Goal: Book appointment/travel/reservation

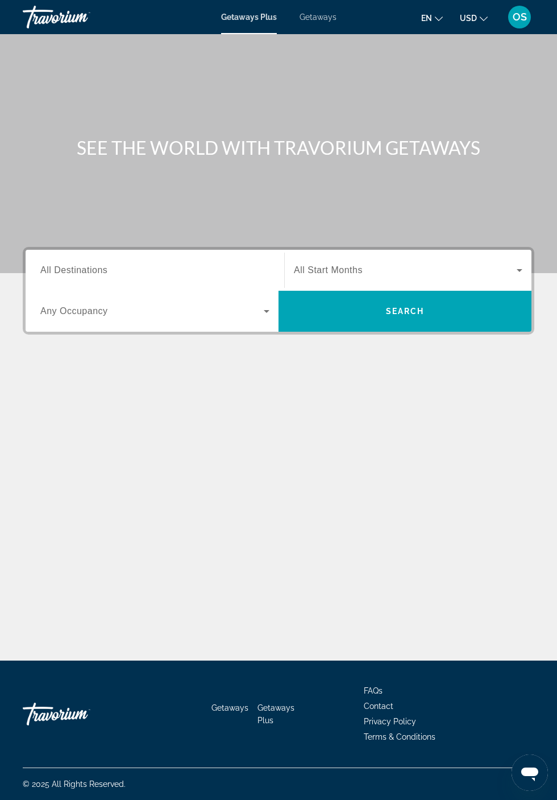
click at [313, 16] on span "Getaways" at bounding box center [318, 17] width 37 height 9
click at [471, 16] on span "USD" at bounding box center [468, 18] width 17 height 9
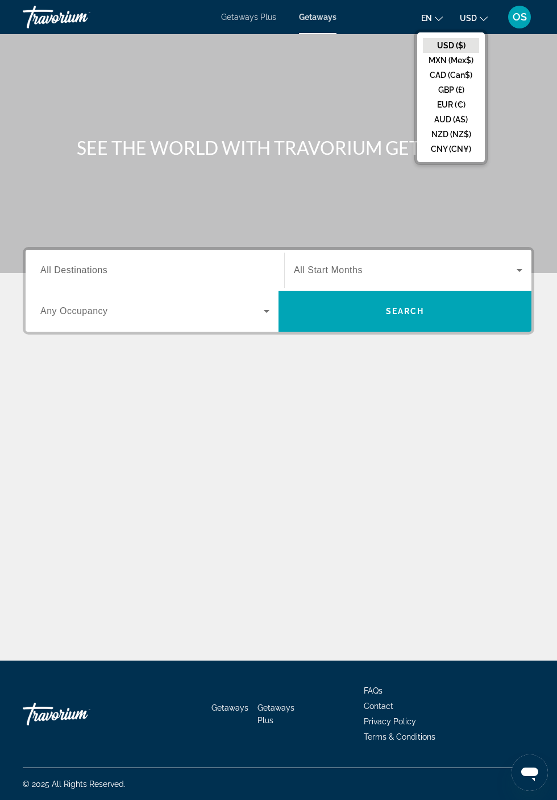
click at [475, 76] on button "CAD (Can$)" at bounding box center [451, 75] width 56 height 15
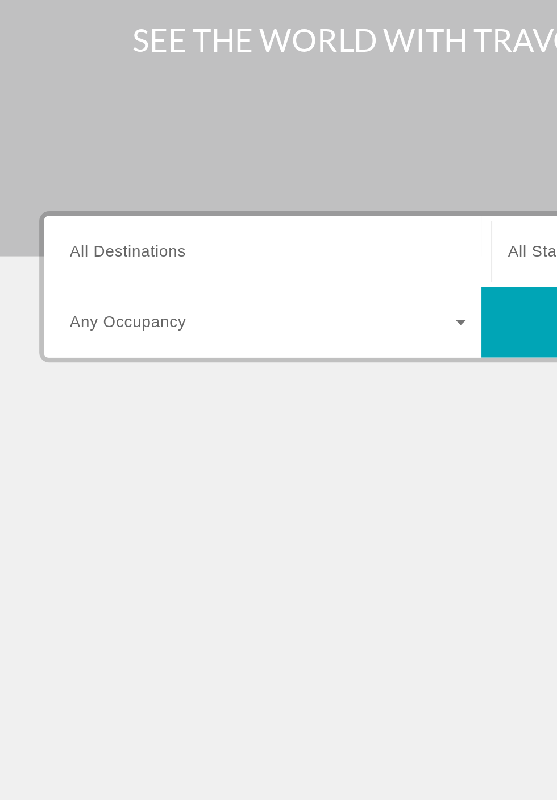
click at [134, 272] on input "Destination All Destinations" at bounding box center [154, 271] width 229 height 14
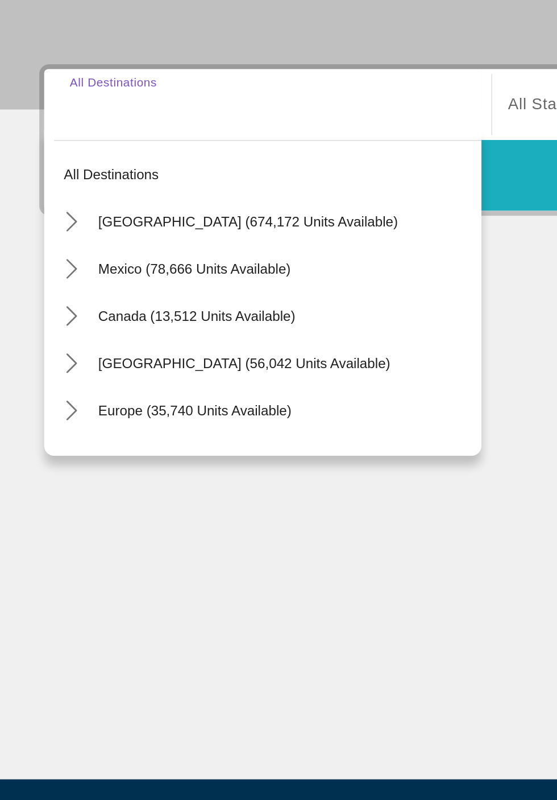
click at [318, 317] on span "Search" at bounding box center [405, 310] width 253 height 27
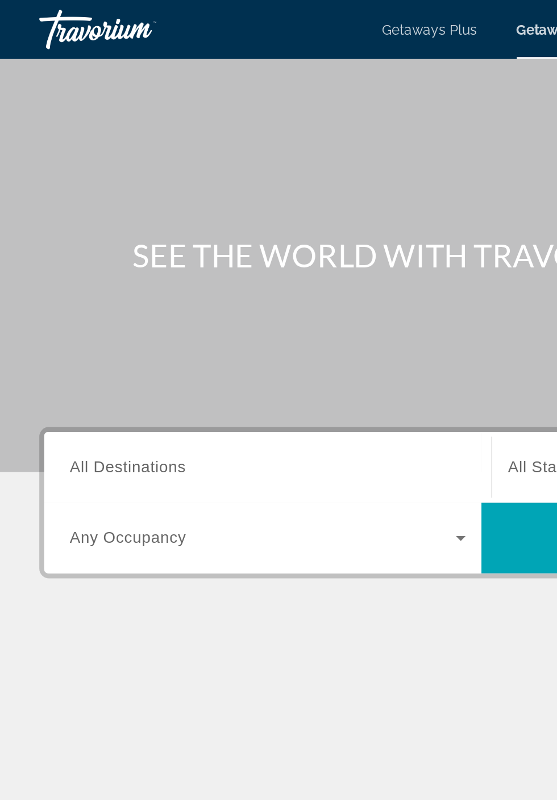
click at [214, 274] on input "Destination All Destinations" at bounding box center [154, 271] width 229 height 14
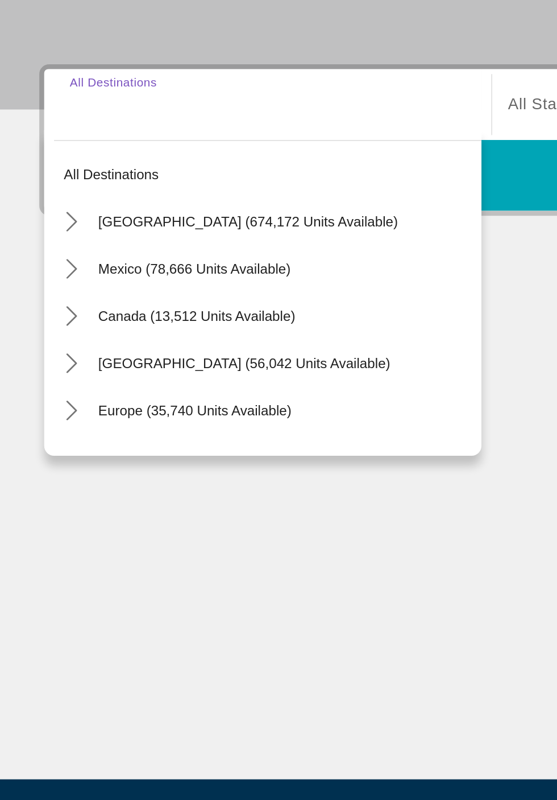
click at [160, 369] on span "Select destination: Mexico (78,666 units available)" at bounding box center [164, 364] width 227 height 27
type input "**********"
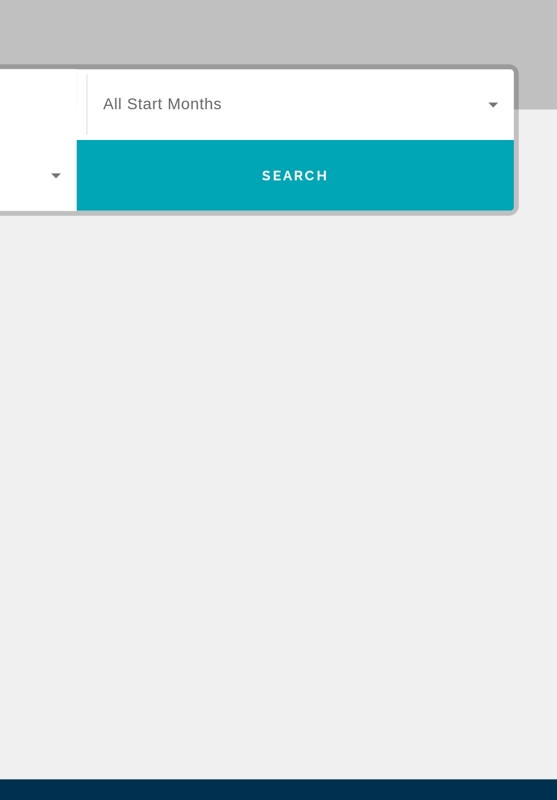
click at [513, 273] on icon "Search widget" at bounding box center [520, 270] width 14 height 14
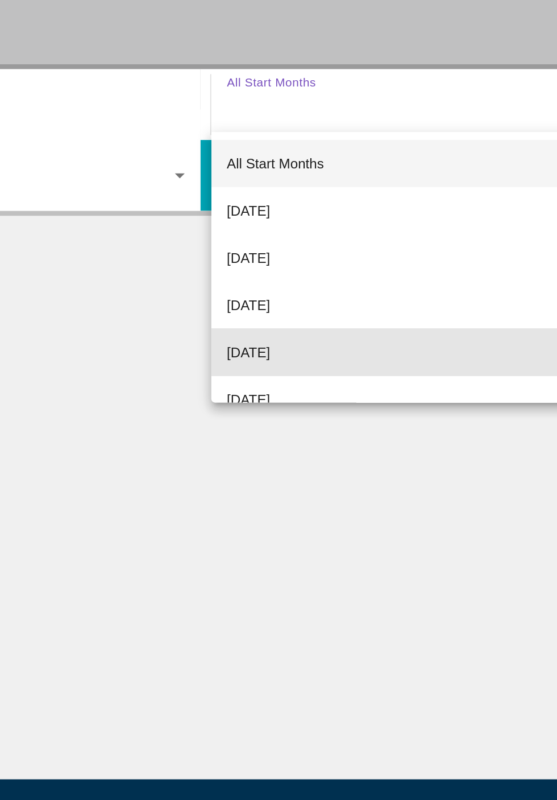
click at [319, 418] on span "[DATE]" at bounding box center [306, 414] width 25 height 14
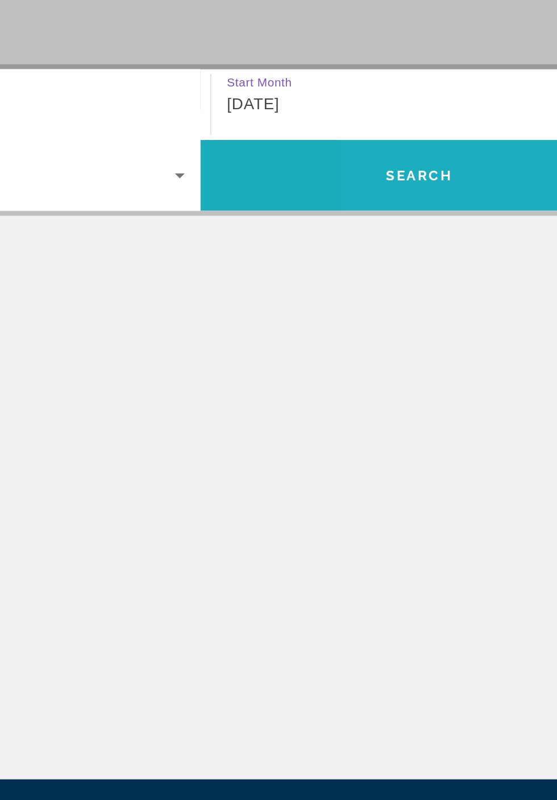
click at [431, 314] on span "Search" at bounding box center [405, 310] width 253 height 27
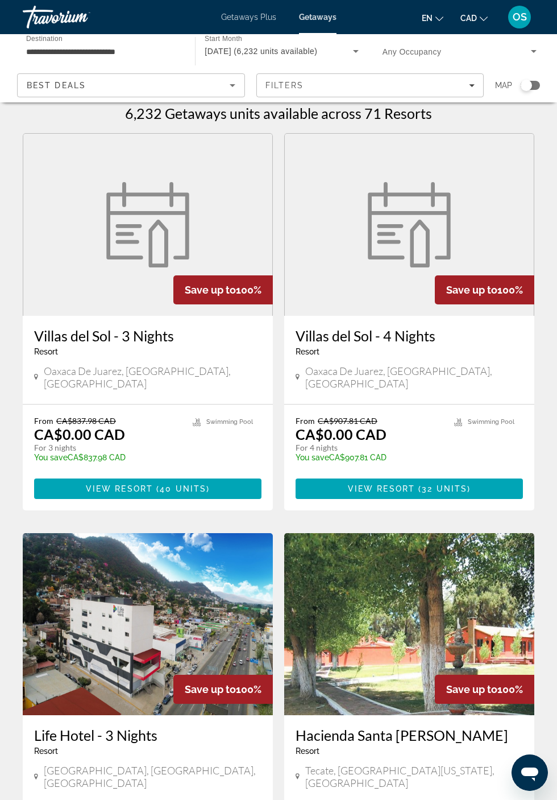
scroll to position [123, 0]
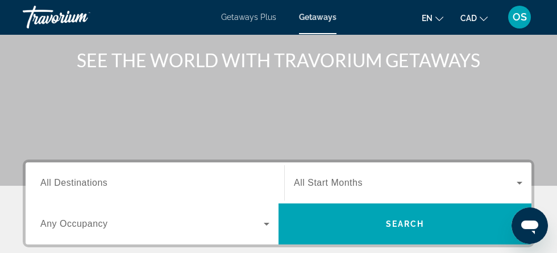
scroll to position [88, 0]
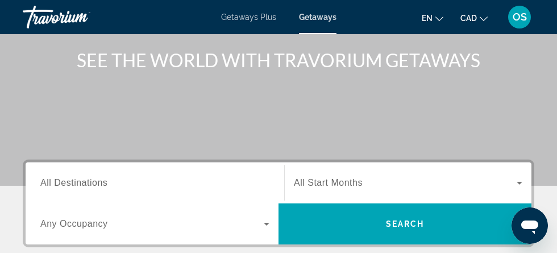
click at [144, 182] on input "Destination All Destinations" at bounding box center [154, 183] width 229 height 14
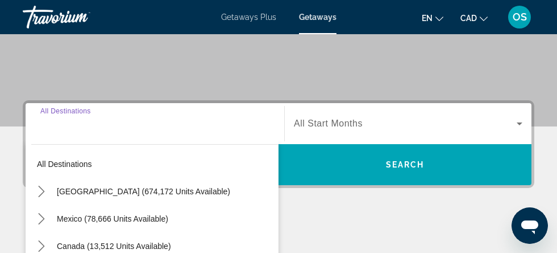
scroll to position [209, 0]
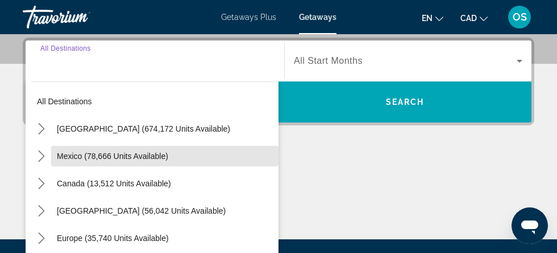
click at [164, 158] on span "Mexico (78,666 units available)" at bounding box center [112, 155] width 111 height 9
type input "**********"
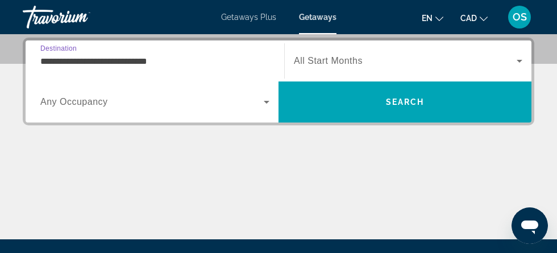
click at [480, 63] on span "Search widget" at bounding box center [405, 61] width 223 height 14
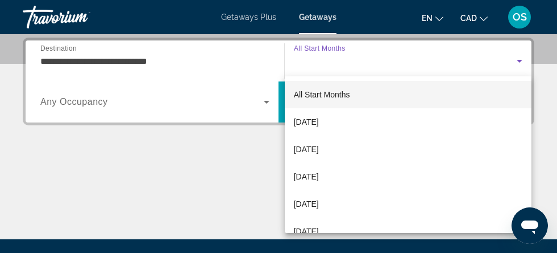
click at [319, 205] on span "[DATE]" at bounding box center [306, 204] width 25 height 14
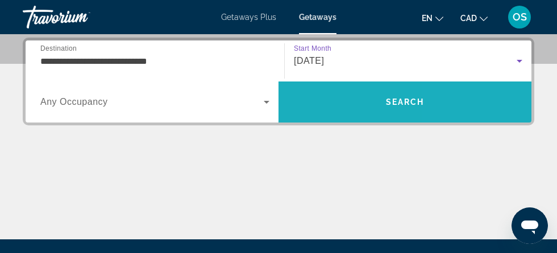
click at [506, 105] on span "Search" at bounding box center [405, 101] width 253 height 27
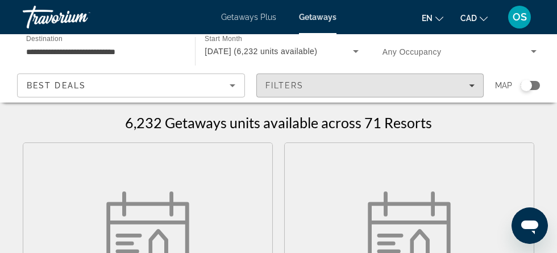
click at [471, 89] on div "Filters" at bounding box center [371, 85] width 210 height 9
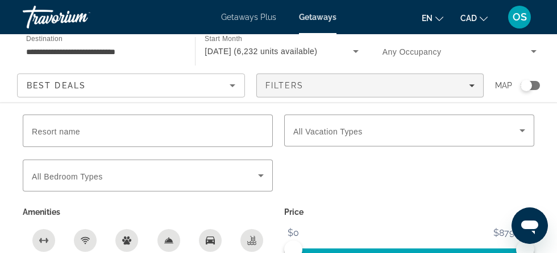
click at [521, 130] on icon "Search widget" at bounding box center [523, 130] width 6 height 3
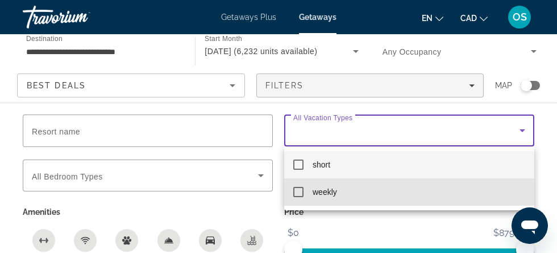
click at [301, 193] on mat-pseudo-checkbox at bounding box center [298, 192] width 10 height 10
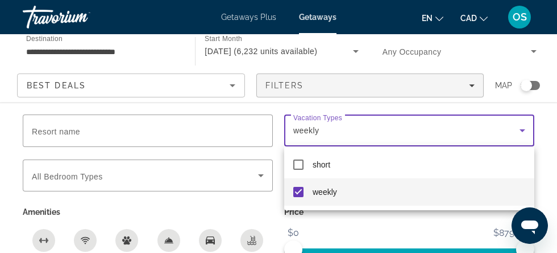
scroll to position [739, 0]
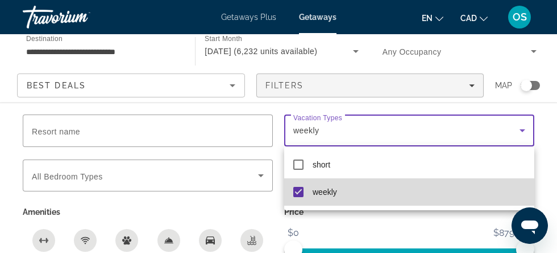
click at [332, 199] on mat-option "weekly" at bounding box center [409, 191] width 250 height 27
click at [336, 198] on mat-option "weekly" at bounding box center [409, 191] width 250 height 27
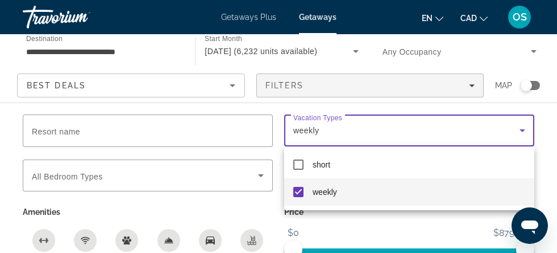
click at [411, 253] on div at bounding box center [278, 126] width 557 height 253
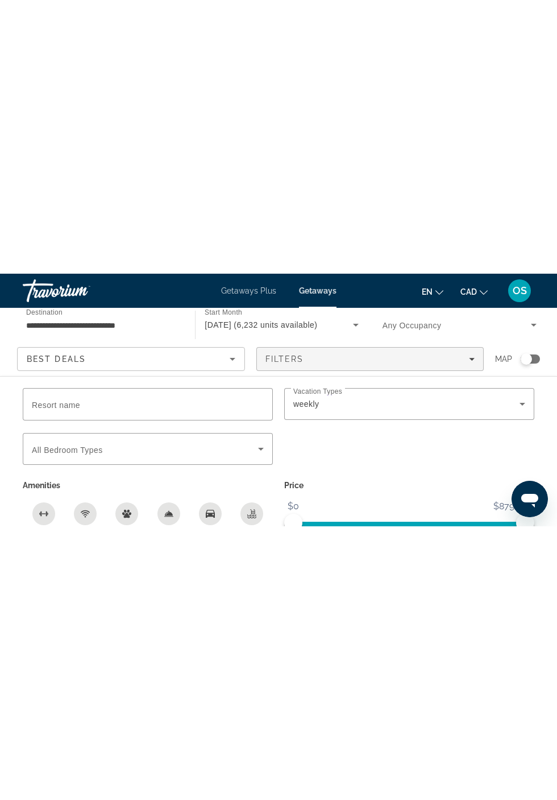
scroll to position [1042, 0]
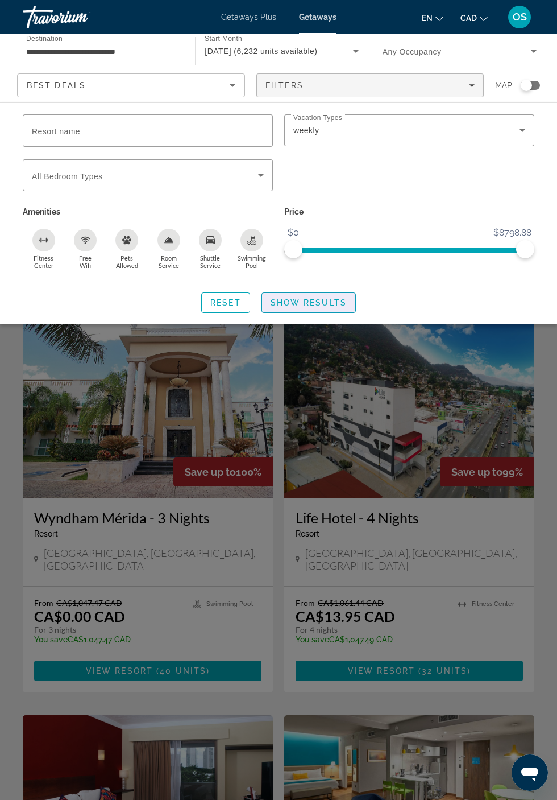
click at [331, 303] on span "Show Results" at bounding box center [309, 302] width 76 height 9
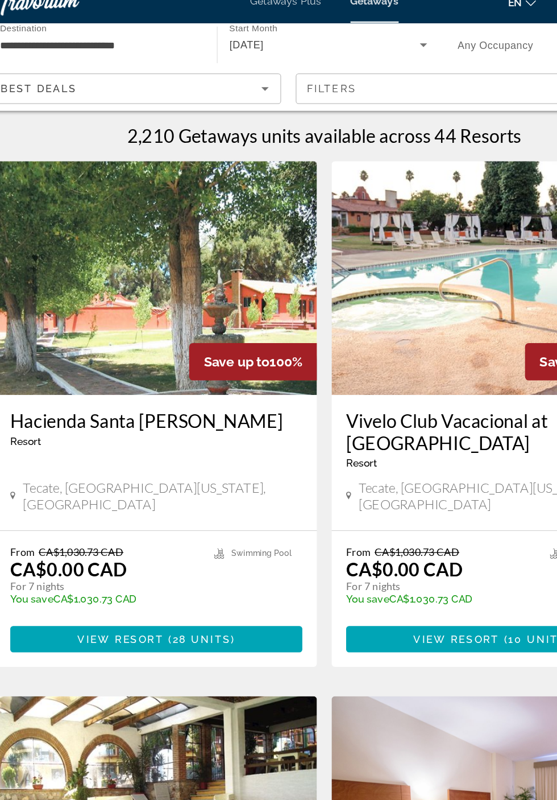
scroll to position [1, 0]
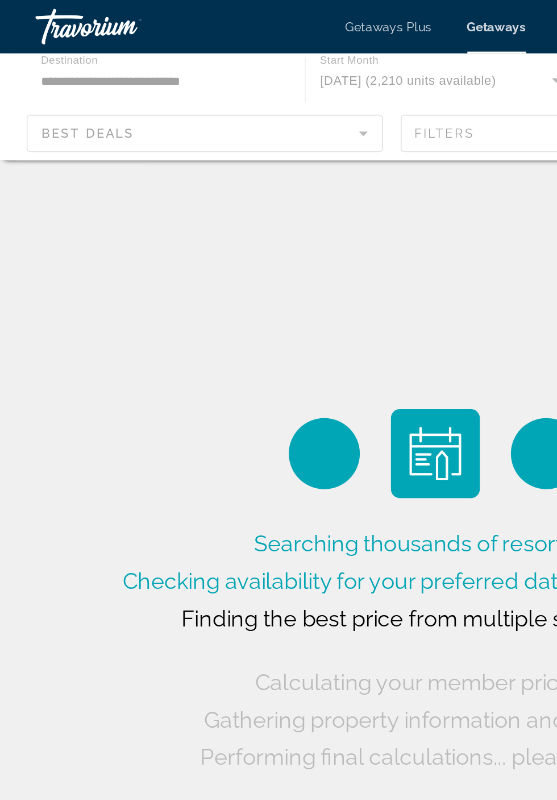
click at [121, 45] on div "Main content" at bounding box center [278, 68] width 557 height 68
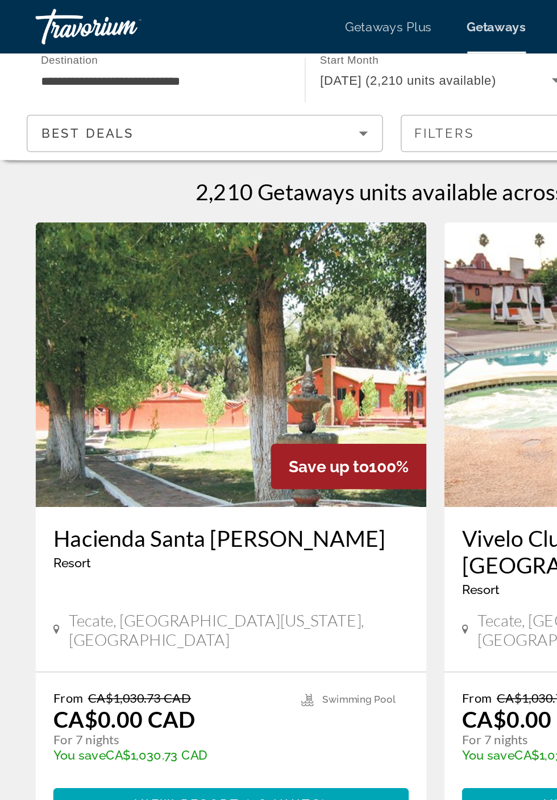
click at [133, 54] on input "**********" at bounding box center [103, 52] width 154 height 14
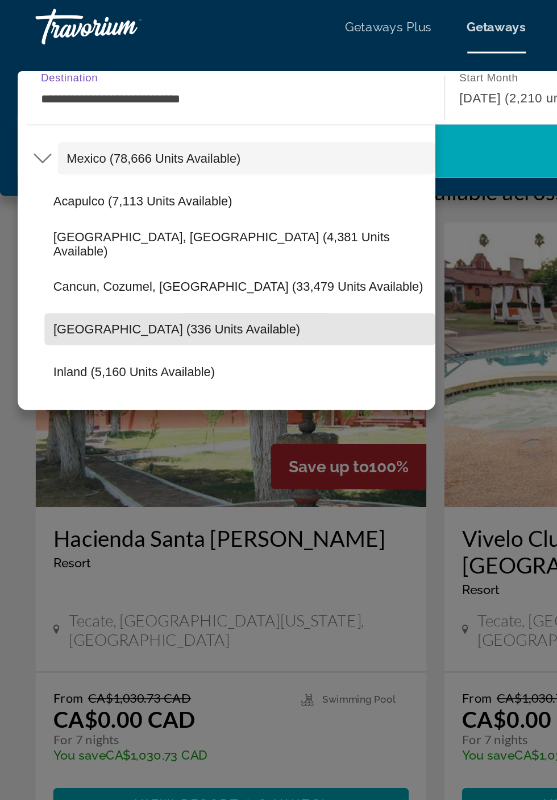
scroll to position [49, 0]
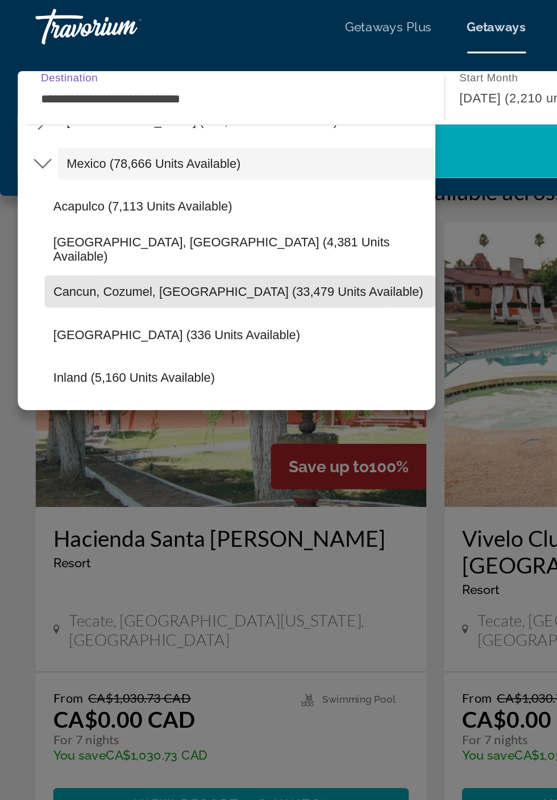
click at [124, 190] on span "Cancun, Cozumel, [GEOGRAPHIC_DATA] (33,479 units available)" at bounding box center [152, 186] width 237 height 9
type input "**********"
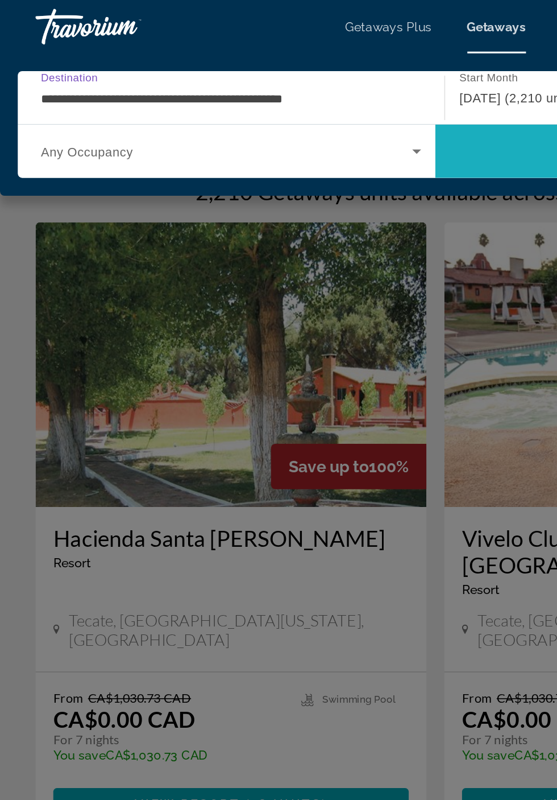
click at [331, 105] on span "Search" at bounding box center [412, 96] width 267 height 27
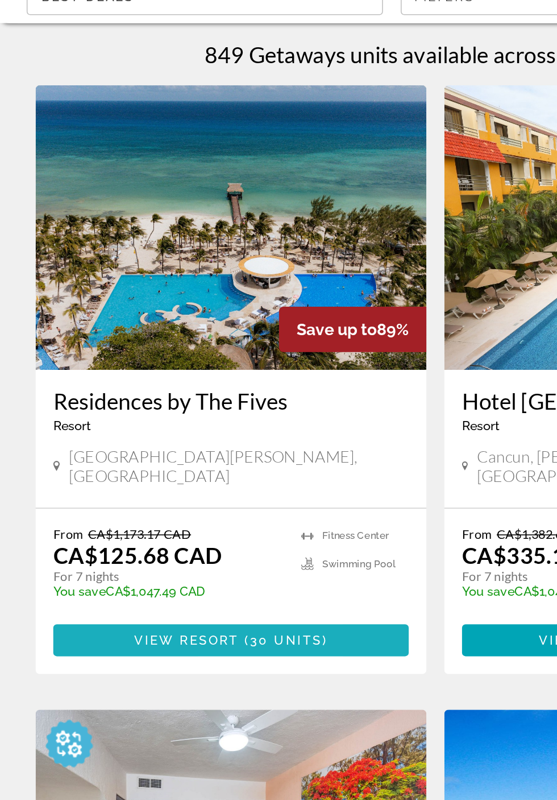
click at [248, 485] on span "Main content" at bounding box center [147, 496] width 227 height 27
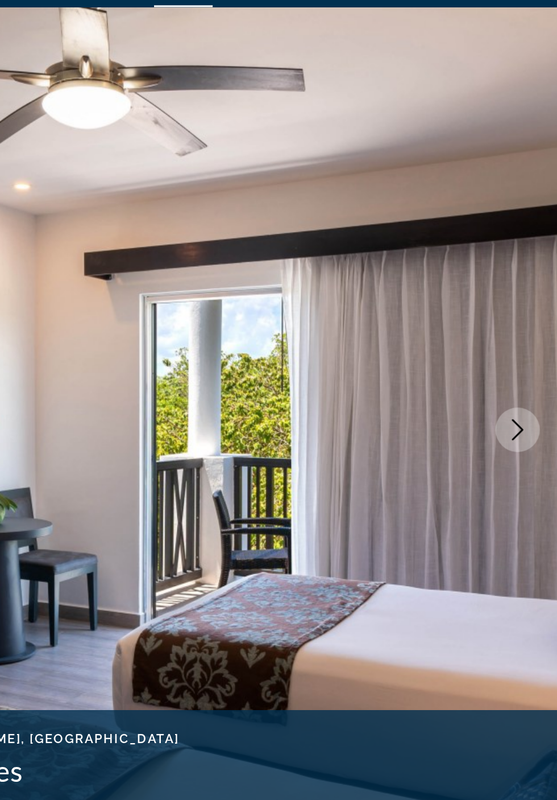
click at [525, 298] on icon "Next image" at bounding box center [532, 304] width 14 height 14
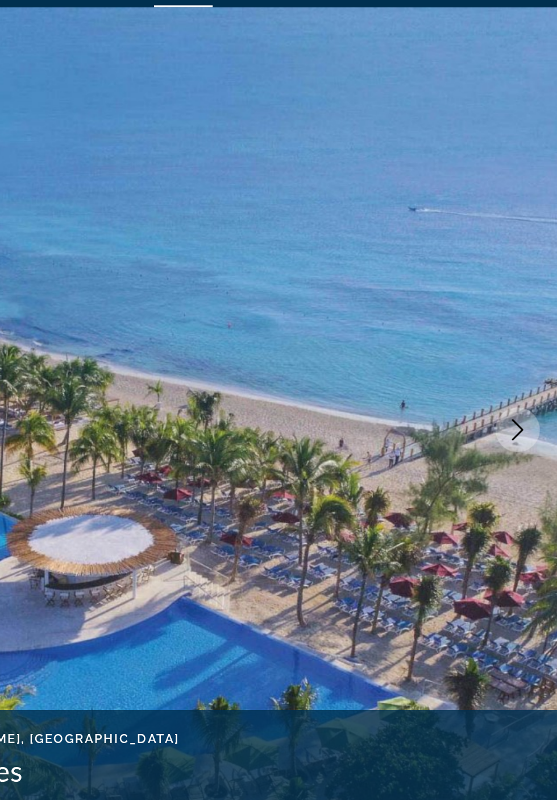
click at [541, 308] on button "Next image" at bounding box center [532, 304] width 28 height 28
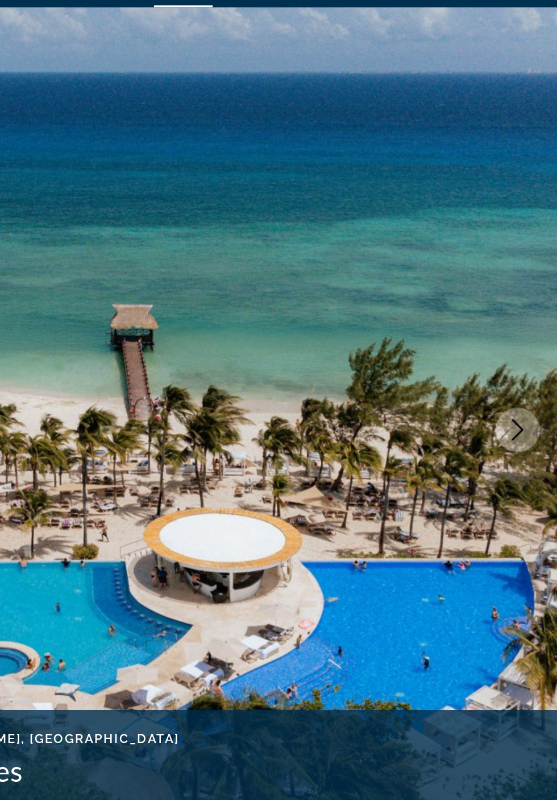
click at [530, 307] on icon "Next image" at bounding box center [532, 304] width 14 height 14
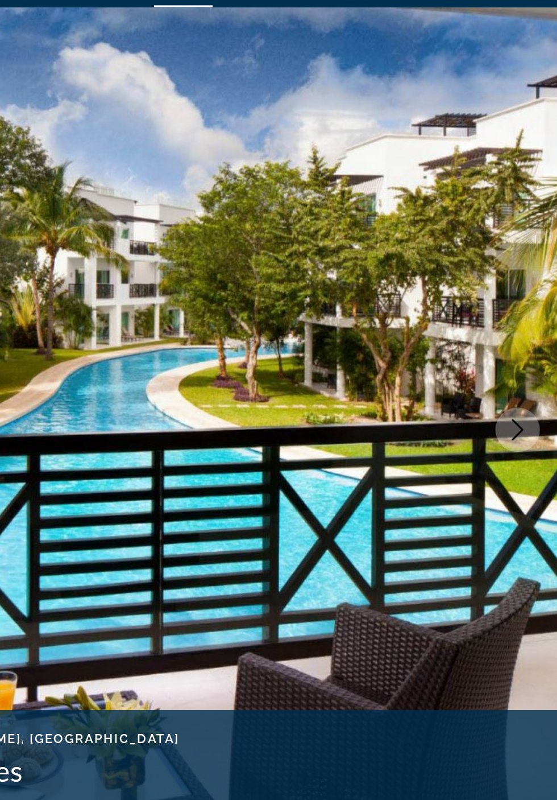
click at [535, 309] on icon "Next image" at bounding box center [532, 304] width 14 height 14
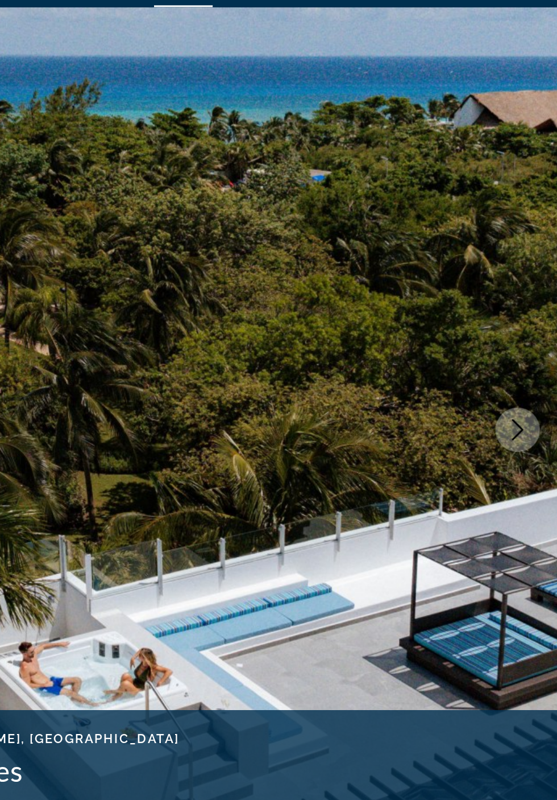
click at [530, 307] on icon "Next image" at bounding box center [532, 304] width 14 height 14
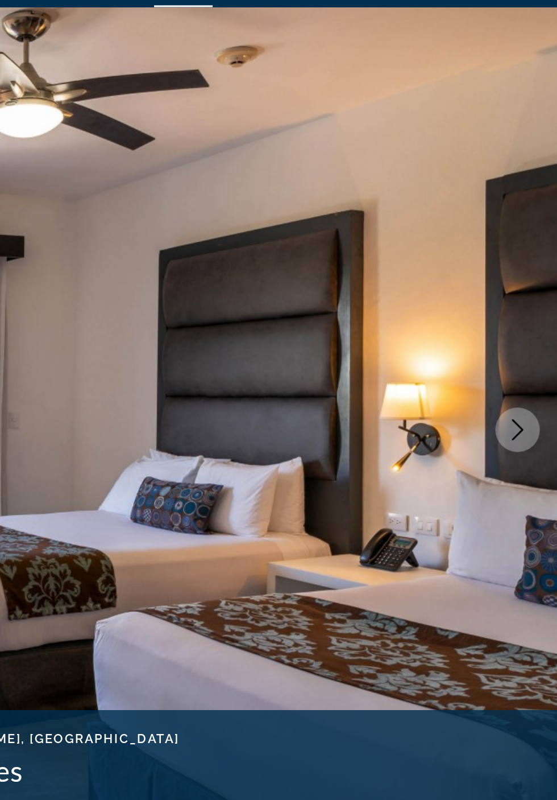
click at [532, 312] on button "Next image" at bounding box center [532, 304] width 28 height 28
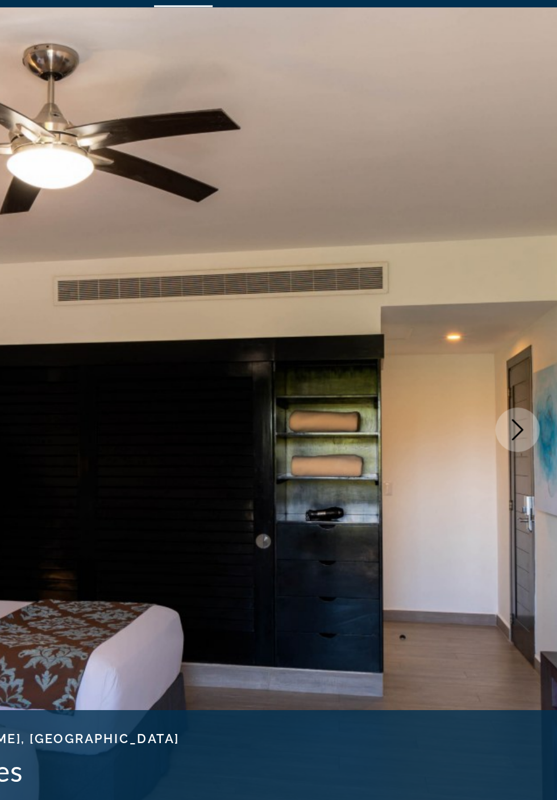
click at [541, 304] on button "Next image" at bounding box center [532, 304] width 28 height 28
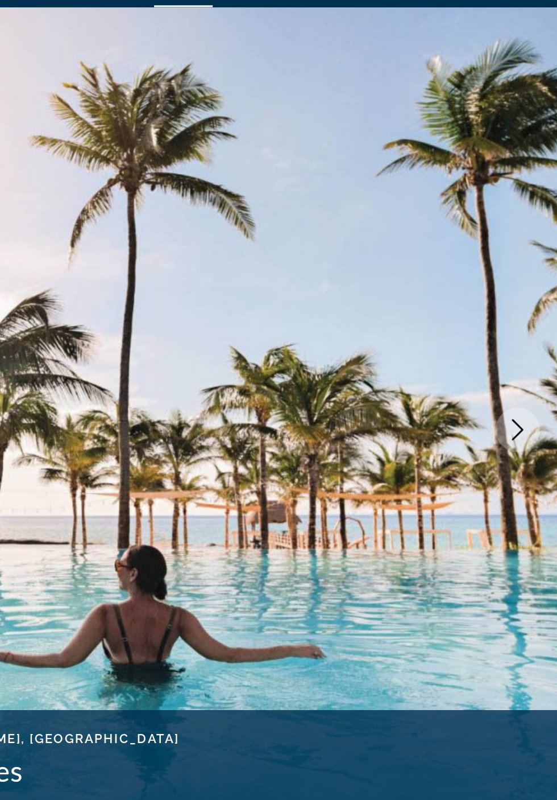
click at [536, 308] on icon "Next image" at bounding box center [532, 304] width 14 height 14
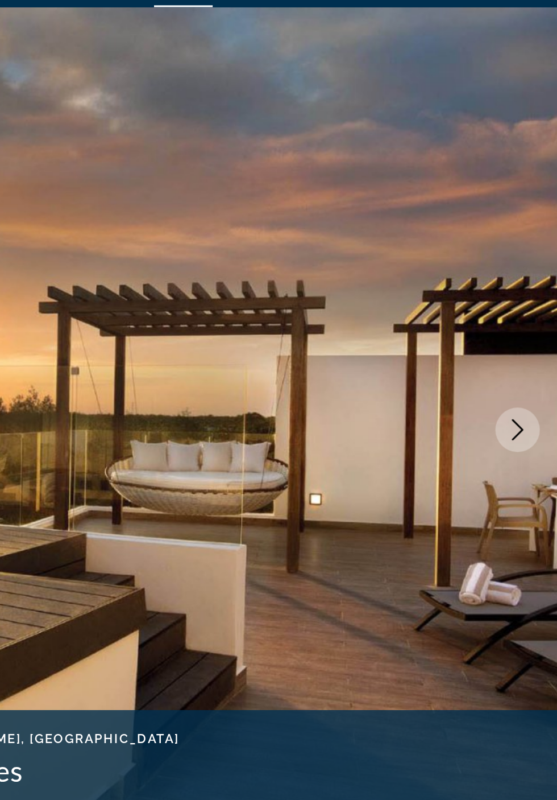
click at [522, 299] on button "Next image" at bounding box center [532, 304] width 28 height 28
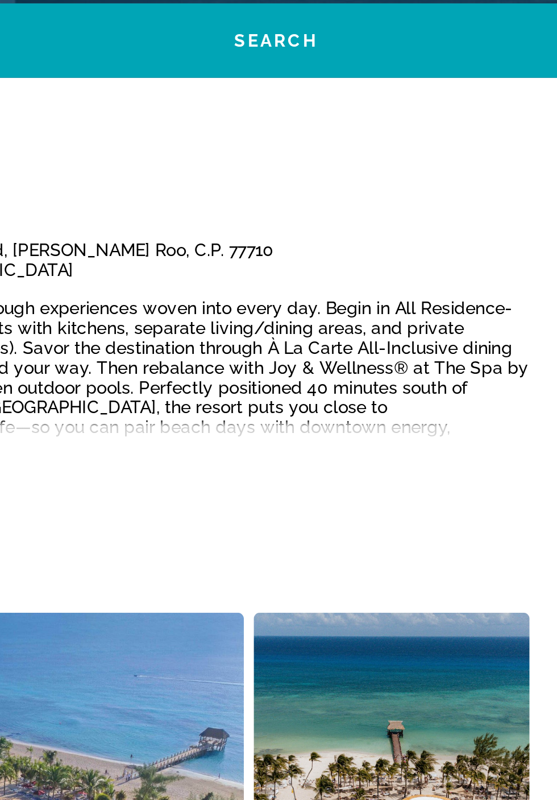
scroll to position [369, 0]
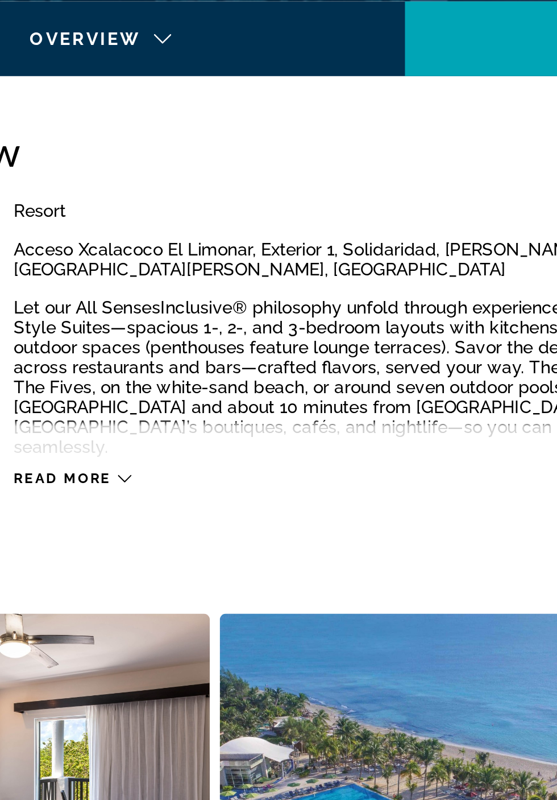
click at [150, 421] on icon "Main content" at bounding box center [150, 424] width 6 height 6
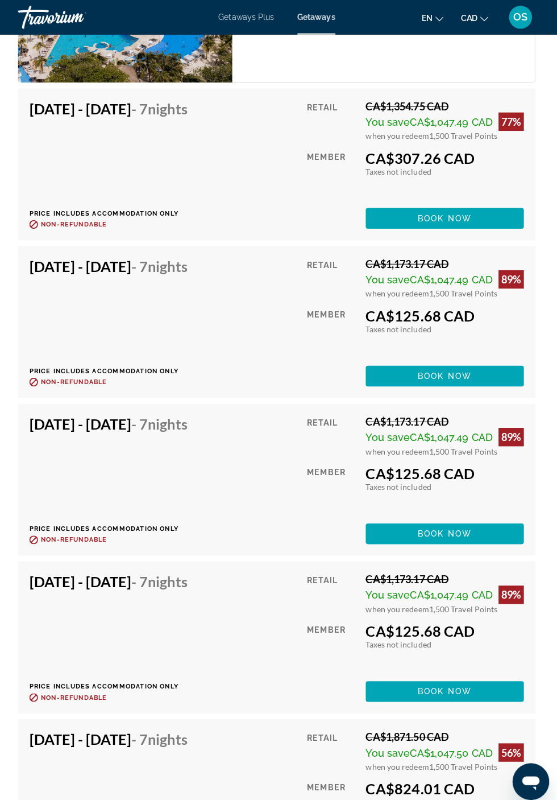
scroll to position [2029, 0]
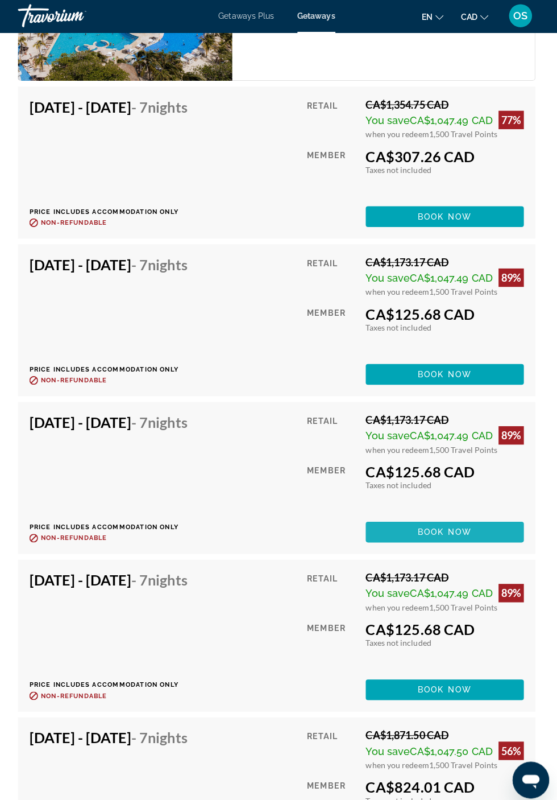
click at [475, 521] on span "Main content" at bounding box center [445, 527] width 156 height 27
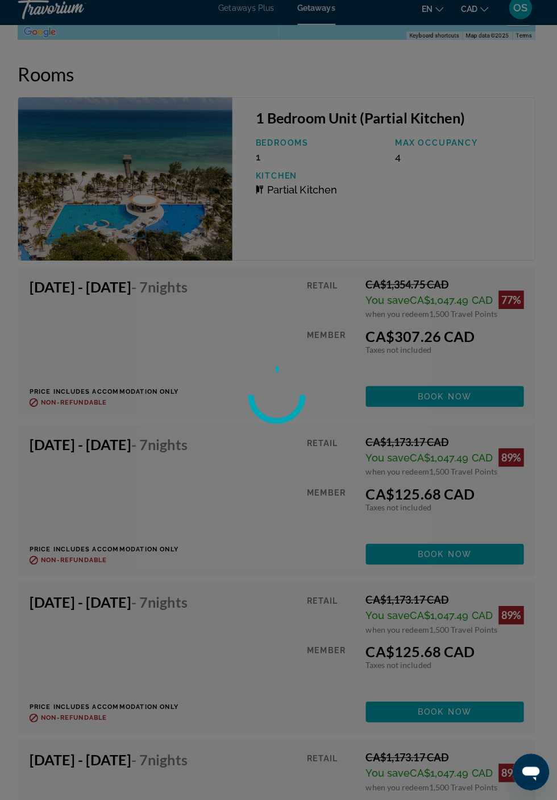
scroll to position [1851, 0]
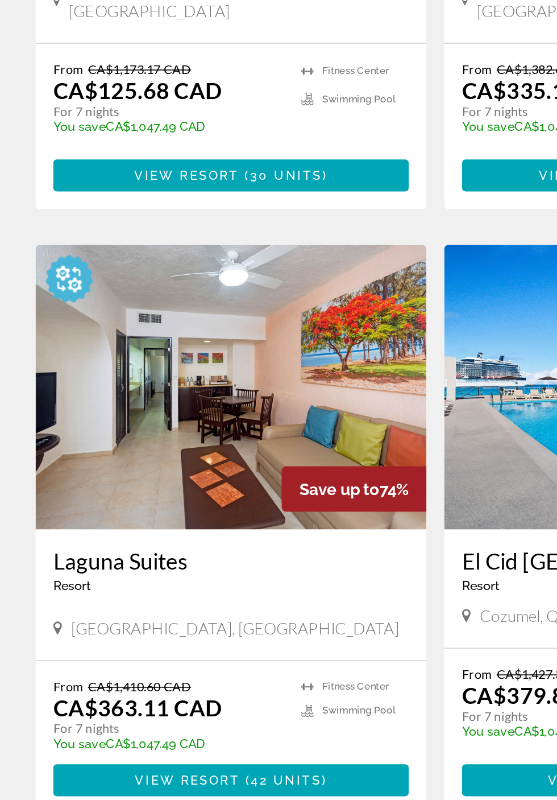
scroll to position [139, 0]
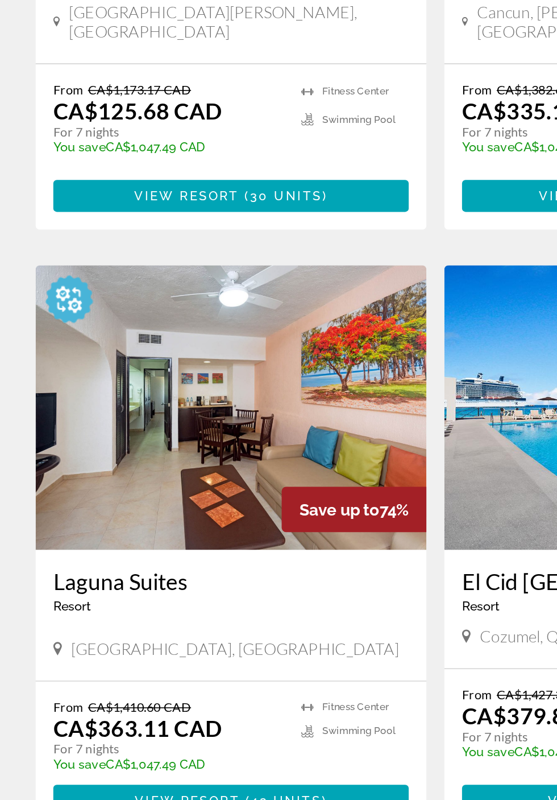
click at [47, 417] on img "Main content" at bounding box center [44, 424] width 32 height 32
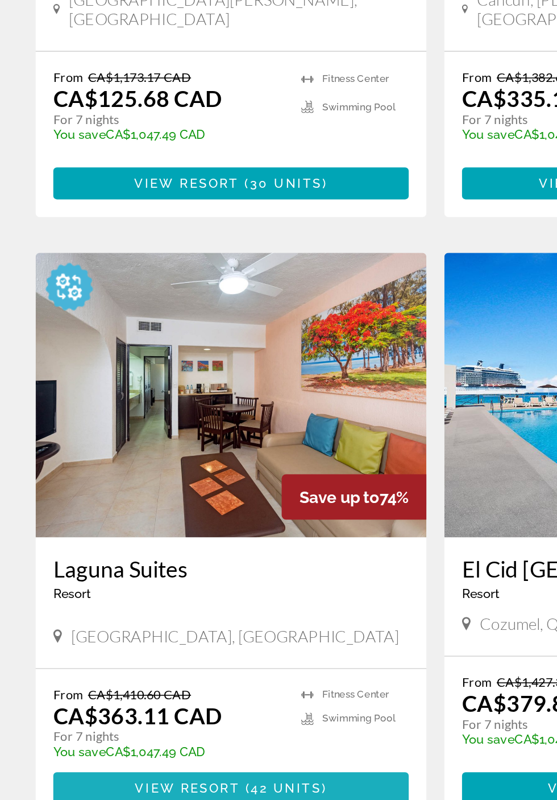
click at [220, 735] on span "Main content" at bounding box center [147, 744] width 227 height 27
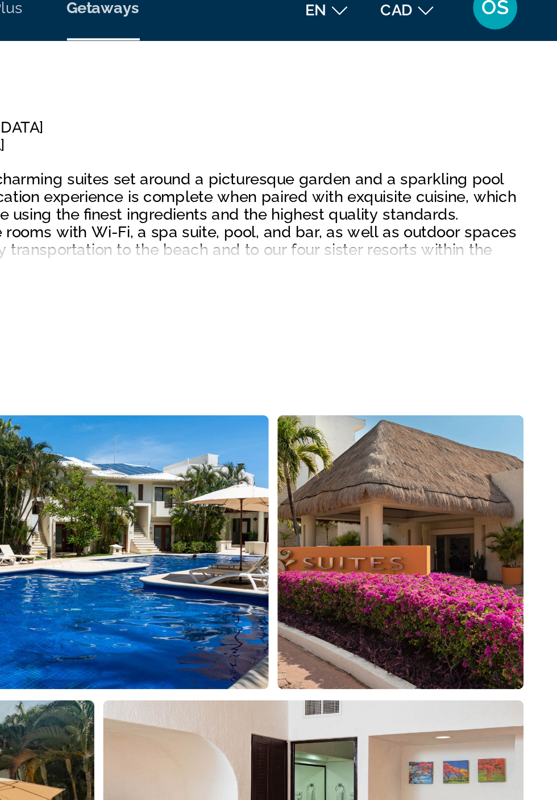
scroll to position [636, 0]
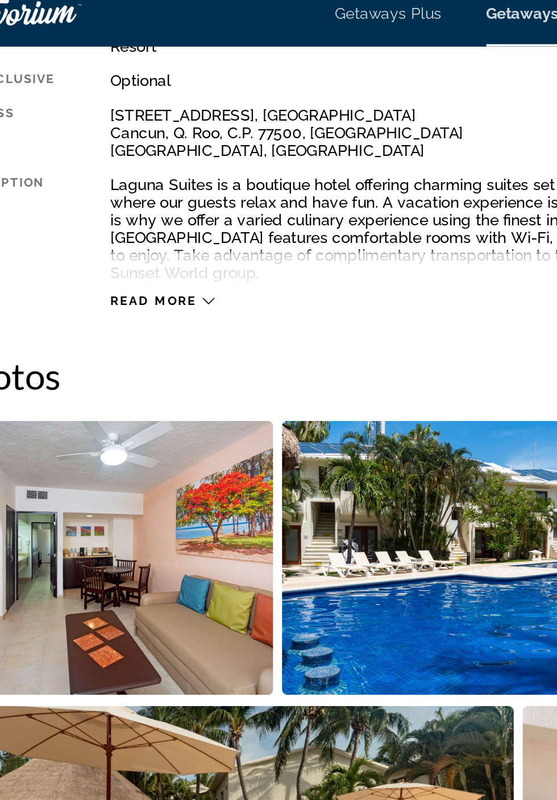
click at [159, 167] on icon "Main content" at bounding box center [156, 165] width 6 height 6
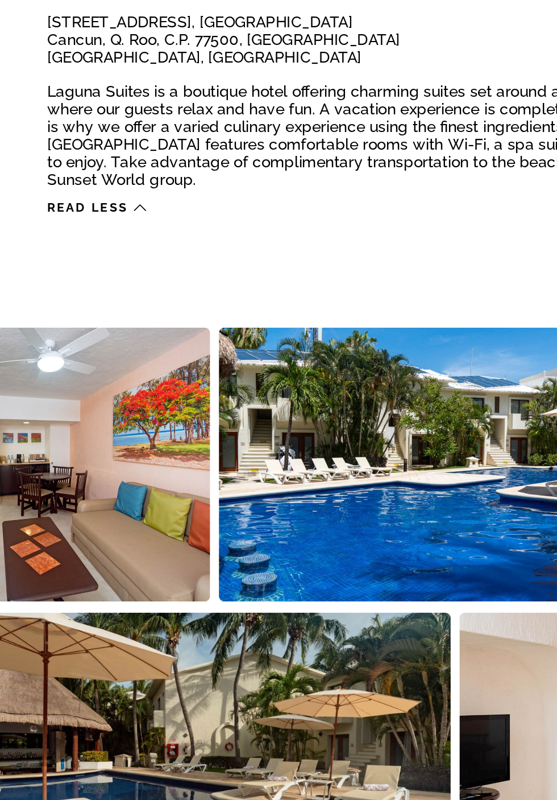
scroll to position [391, 0]
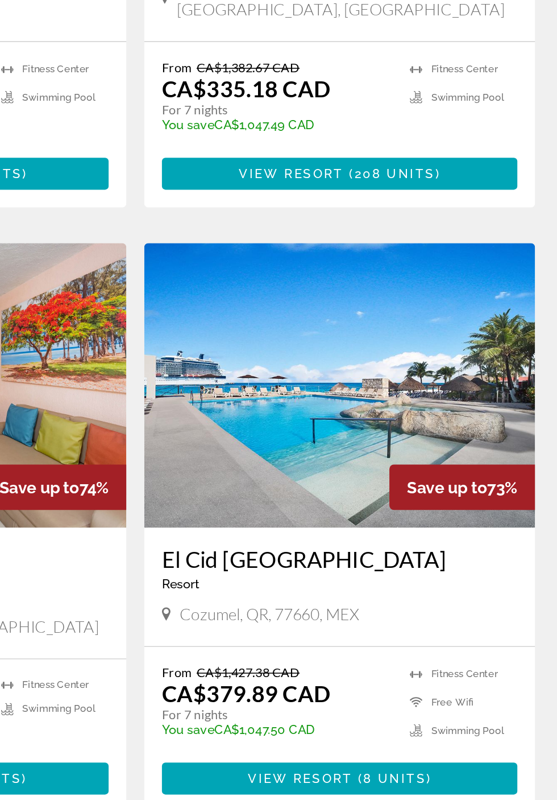
scroll to position [277, 0]
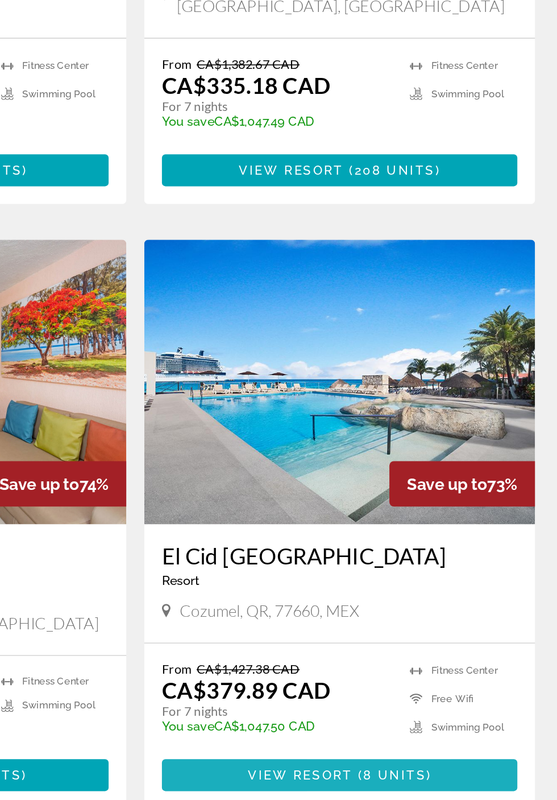
click at [497, 594] on span "Main content" at bounding box center [409, 606] width 227 height 27
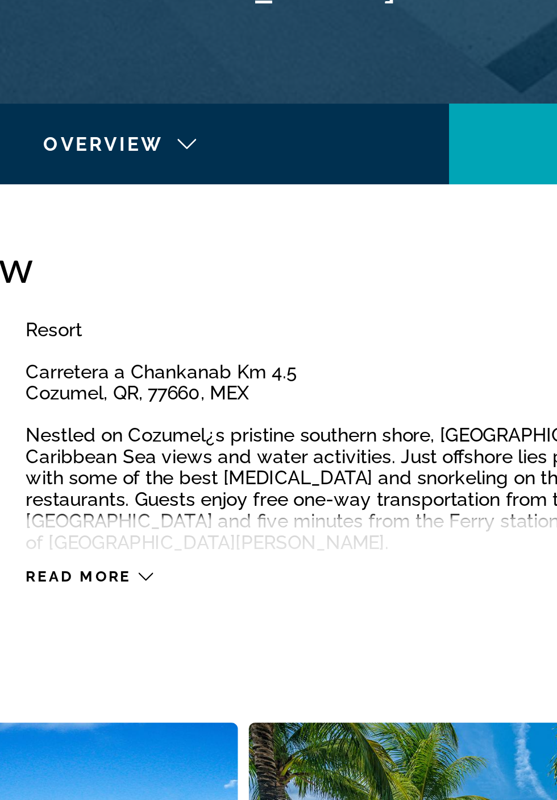
scroll to position [105, 0]
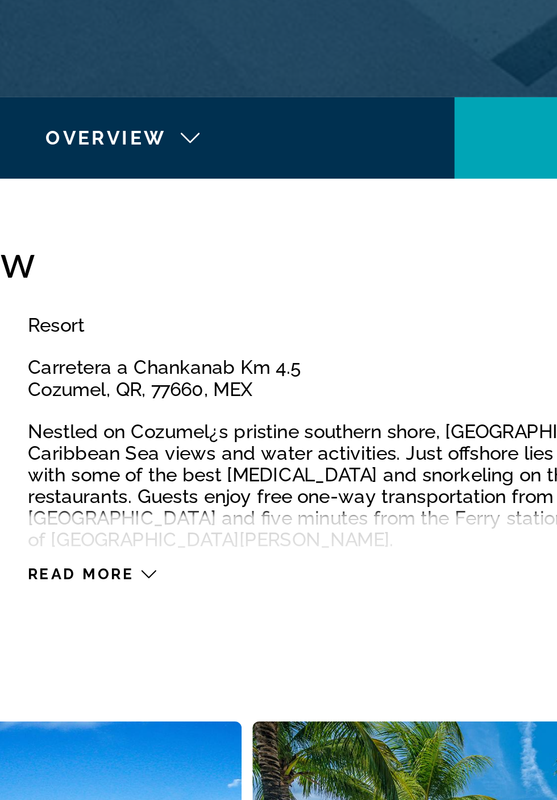
click at [151, 669] on icon "Main content" at bounding box center [150, 669] width 6 height 6
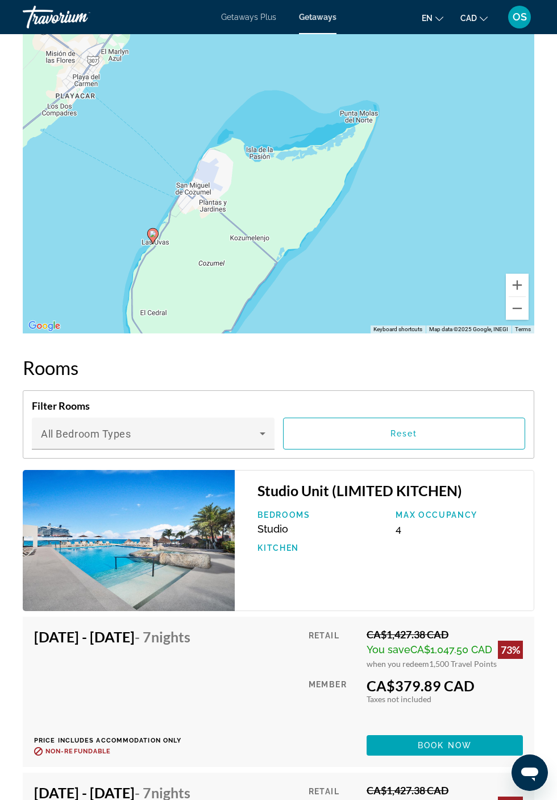
scroll to position [1963, 0]
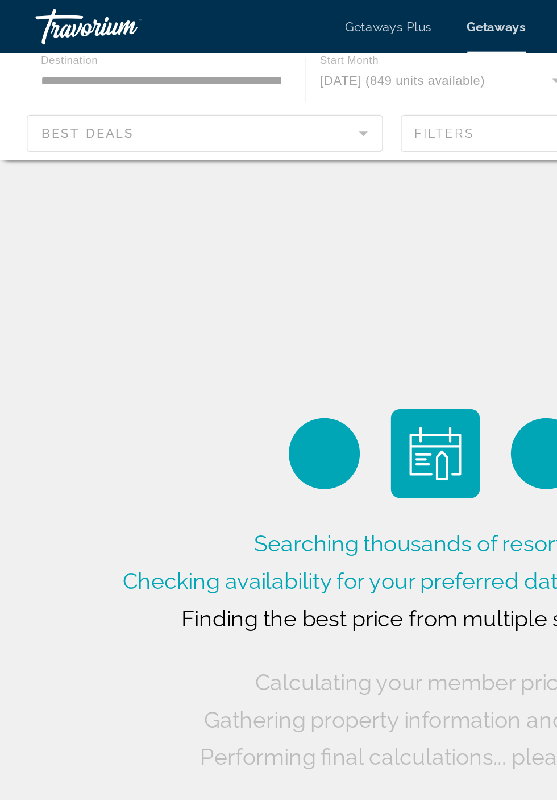
click at [165, 50] on div "Main content" at bounding box center [278, 68] width 557 height 68
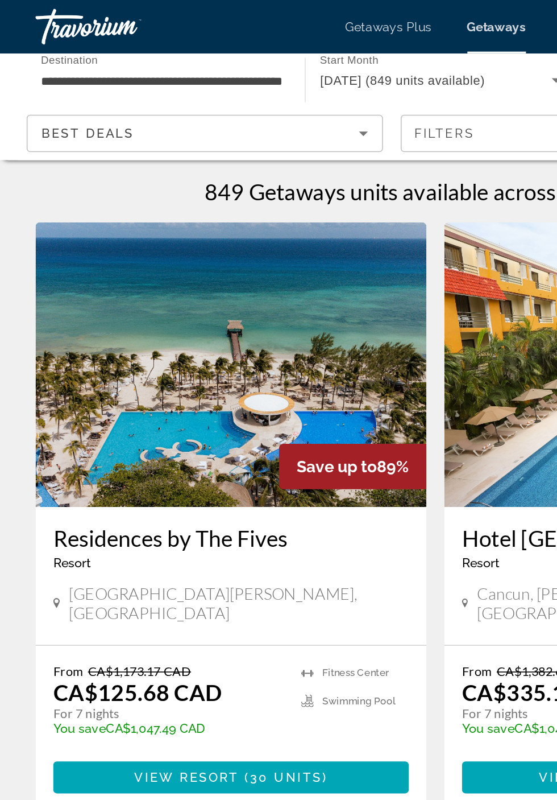
click at [157, 52] on input "**********" at bounding box center [103, 52] width 154 height 14
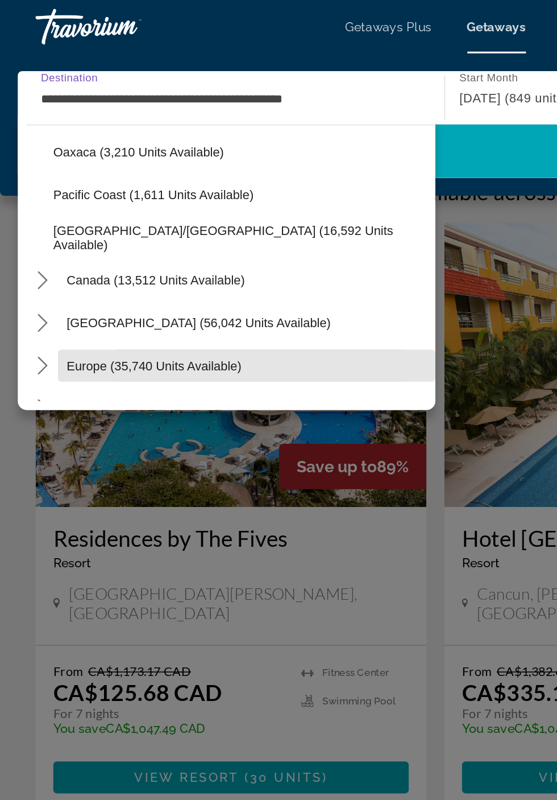
scroll to position [302, 0]
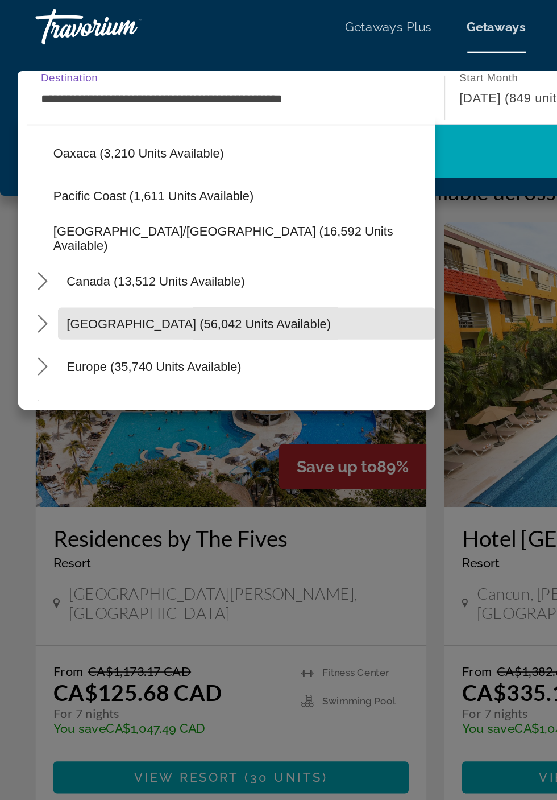
click at [155, 202] on span "[GEOGRAPHIC_DATA] (56,042 units available)" at bounding box center [127, 206] width 169 height 9
type input "**********"
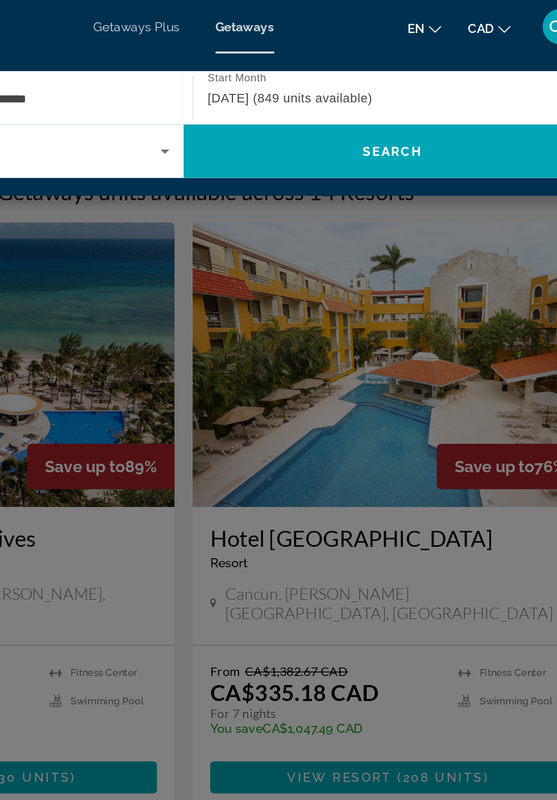
scroll to position [0, 0]
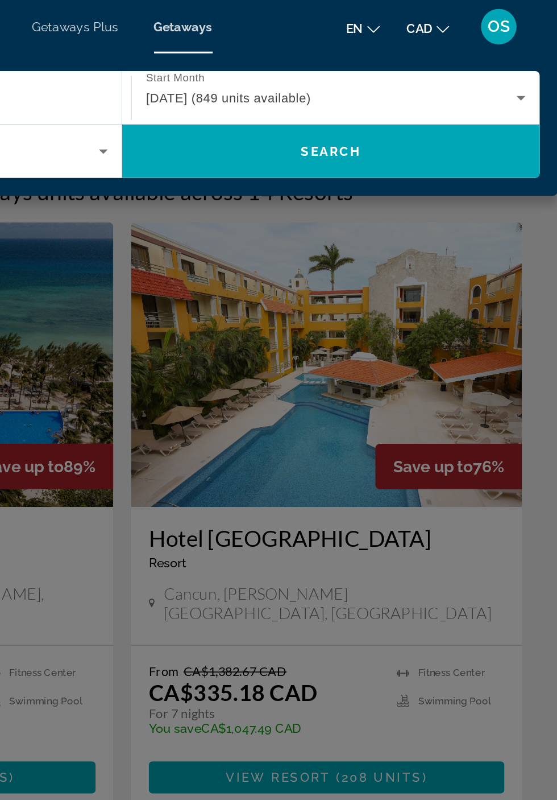
click at [440, 100] on span "Search" at bounding box center [412, 96] width 267 height 27
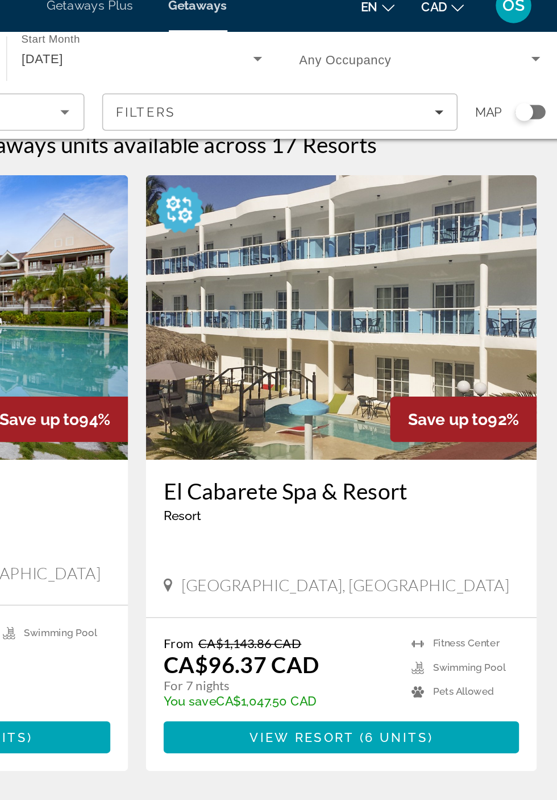
scroll to position [16, 0]
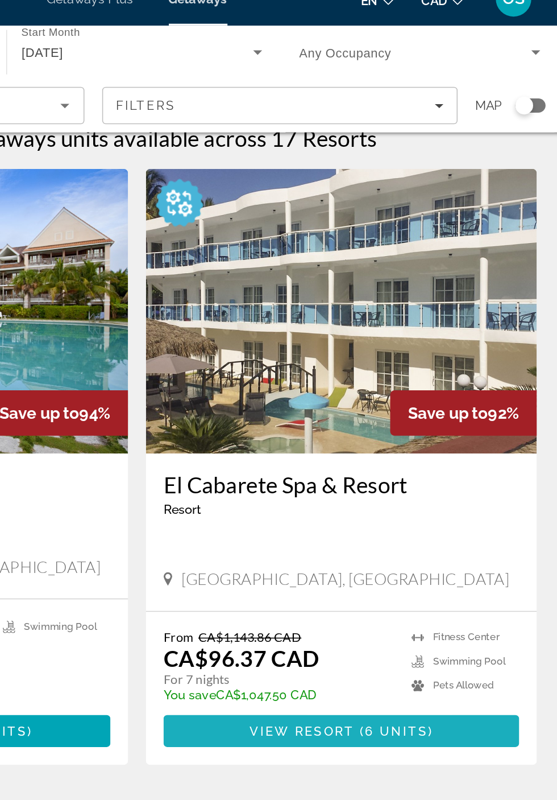
click at [468, 471] on span "Main content" at bounding box center [409, 484] width 227 height 27
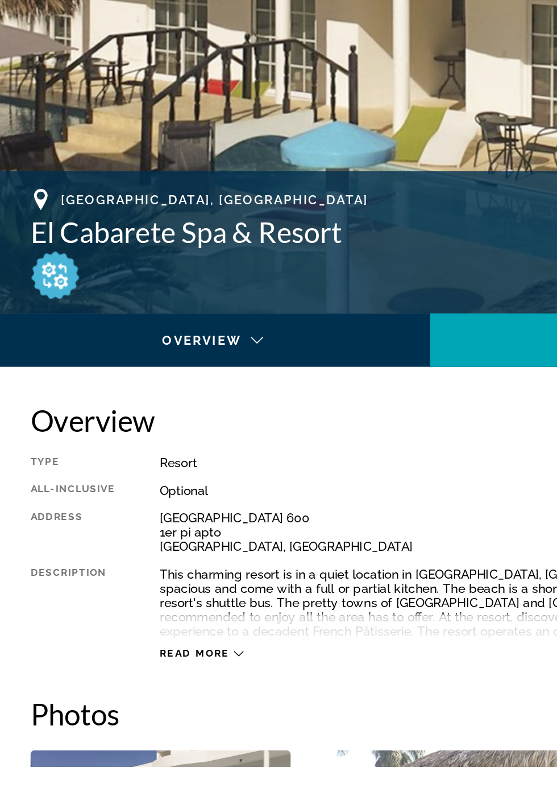
scroll to position [68, 0]
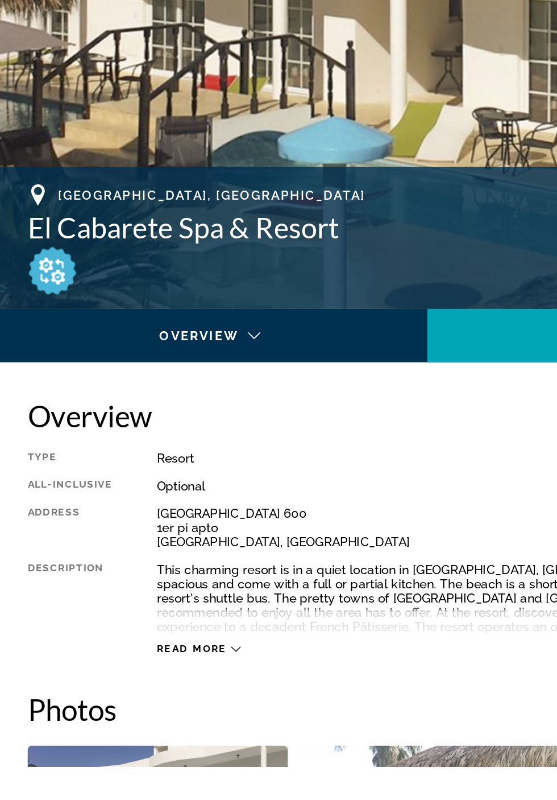
click at [154, 727] on icon "Main content" at bounding box center [156, 724] width 6 height 6
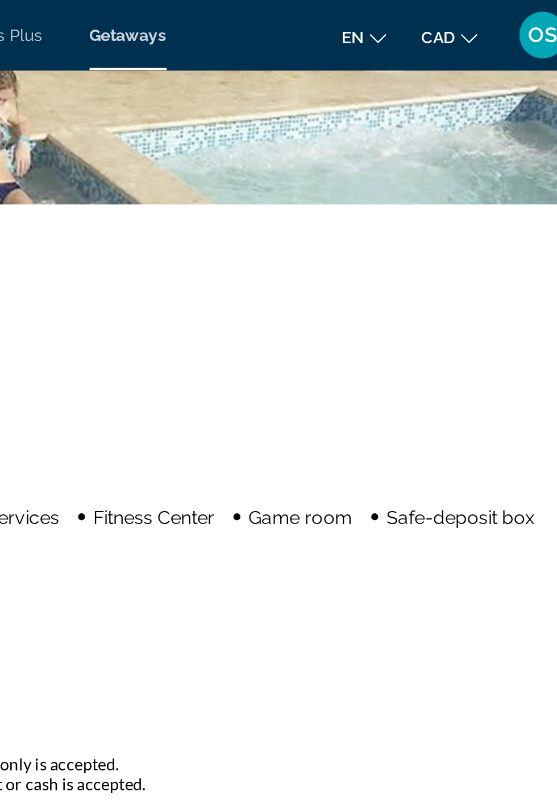
scroll to position [1153, 0]
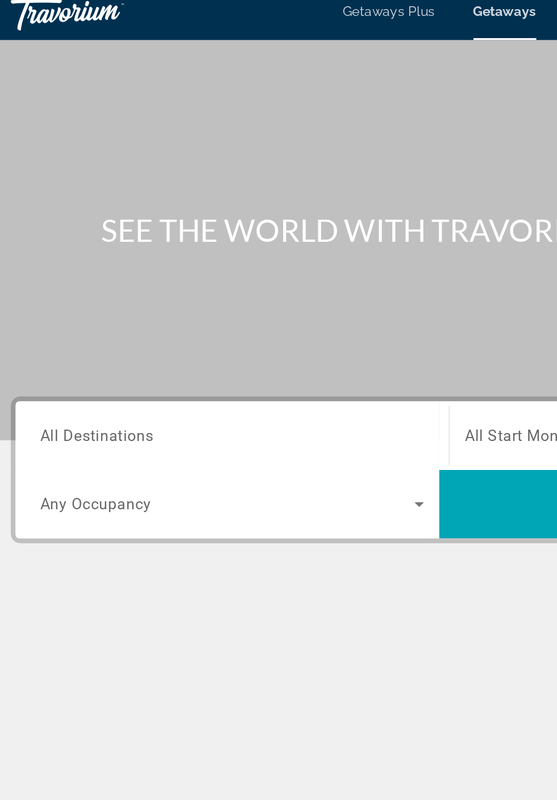
scroll to position [43, 0]
